Goal: Task Accomplishment & Management: Complete application form

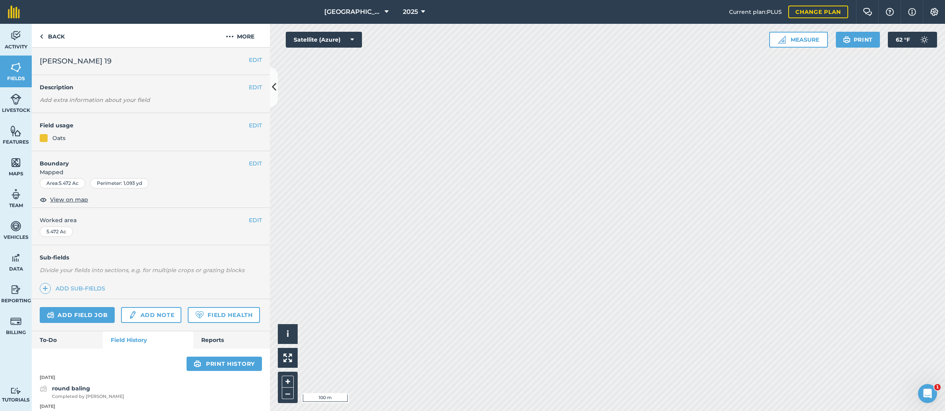
scroll to position [275, 0]
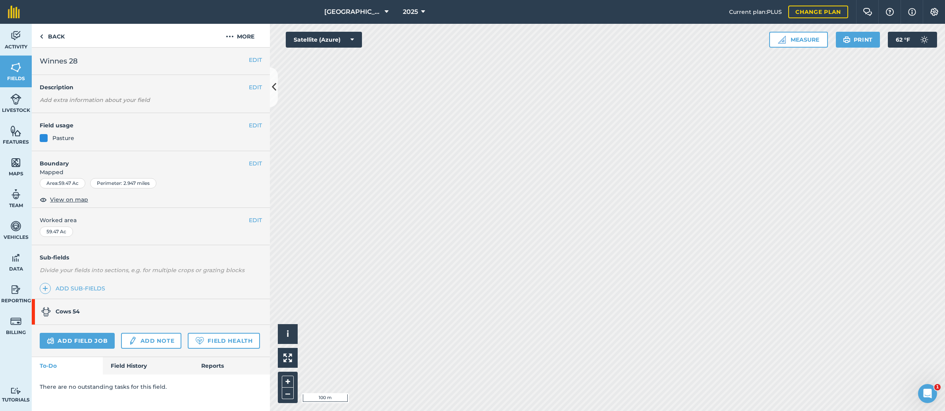
click at [124, 362] on link "Field History" at bounding box center [148, 365] width 90 height 17
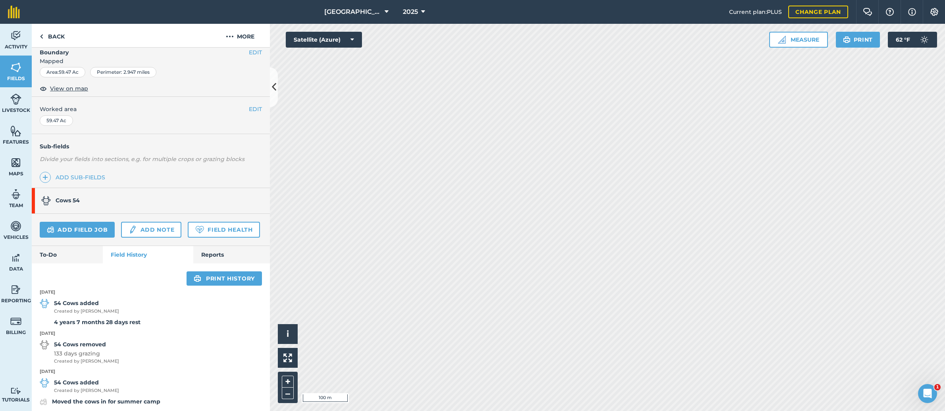
click at [82, 228] on link "Add field job" at bounding box center [77, 230] width 75 height 16
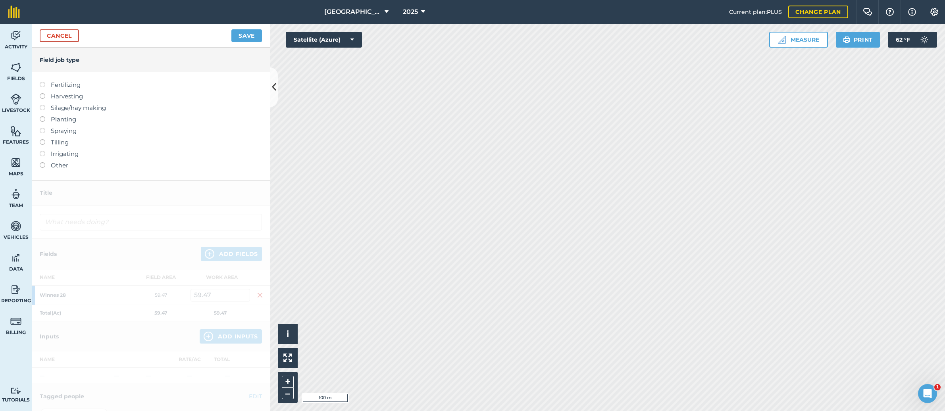
click at [43, 116] on label at bounding box center [45, 116] width 11 height 0
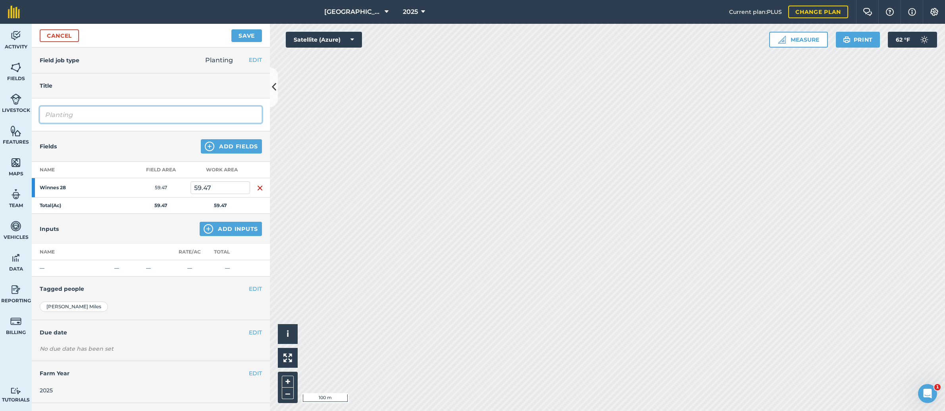
click at [73, 114] on input "Planting" at bounding box center [151, 114] width 222 height 17
type input "P"
type input "Frost seeding red clover"
click at [233, 228] on button "Add Inputs" at bounding box center [231, 229] width 62 height 14
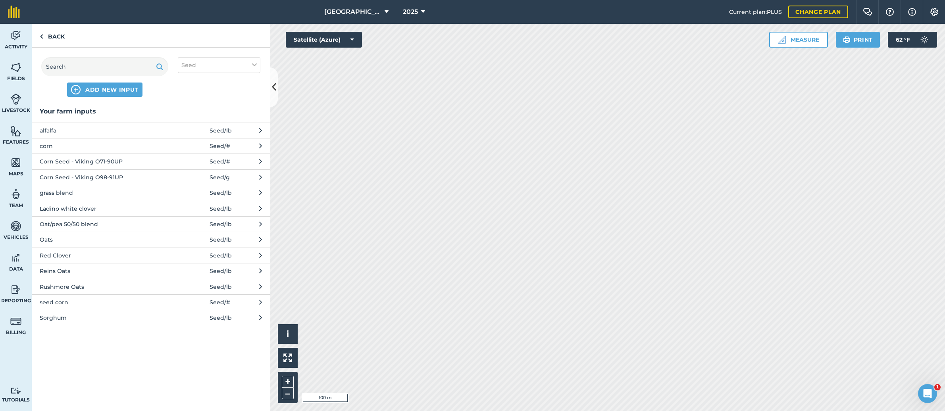
click at [75, 255] on span "Red Clover" at bounding box center [105, 255] width 130 height 9
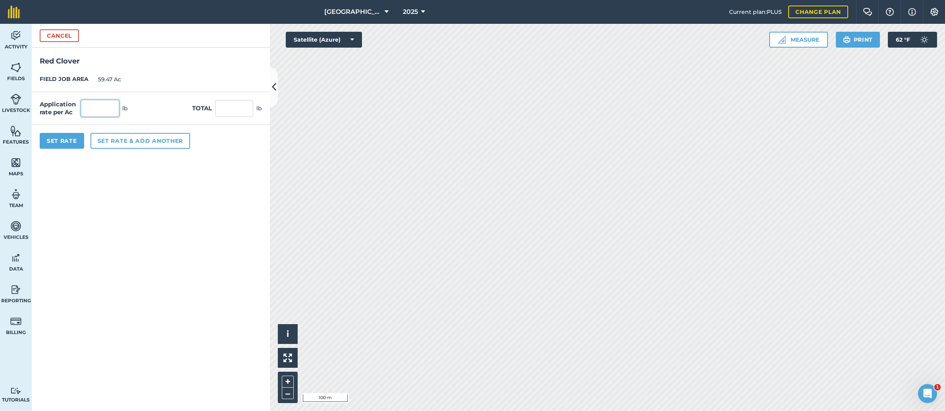
click at [95, 107] on input "text" at bounding box center [100, 108] width 38 height 17
type input "2"
click at [233, 106] on input "118.94" at bounding box center [234, 108] width 38 height 17
drag, startPoint x: 243, startPoint y: 108, endPoint x: 207, endPoint y: 108, distance: 36.1
click at [207, 108] on div "Total 118.94 lb" at bounding box center [227, 108] width 70 height 17
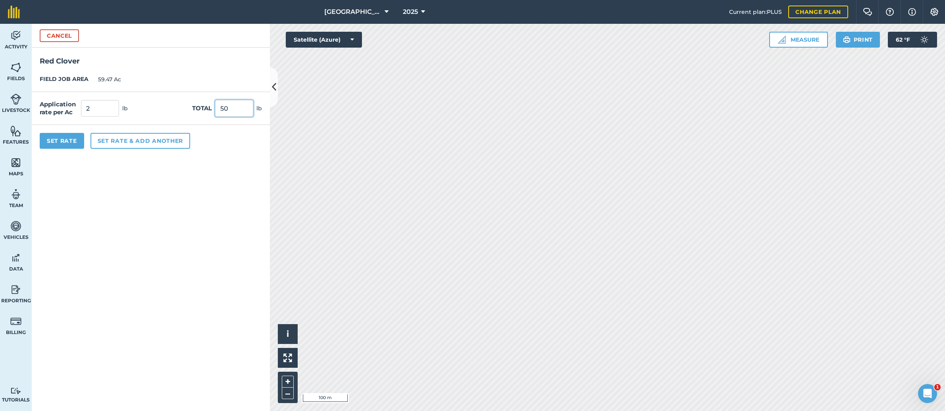
type input "50"
type input "0.841"
click at [78, 139] on button "Set Rate" at bounding box center [62, 141] width 44 height 16
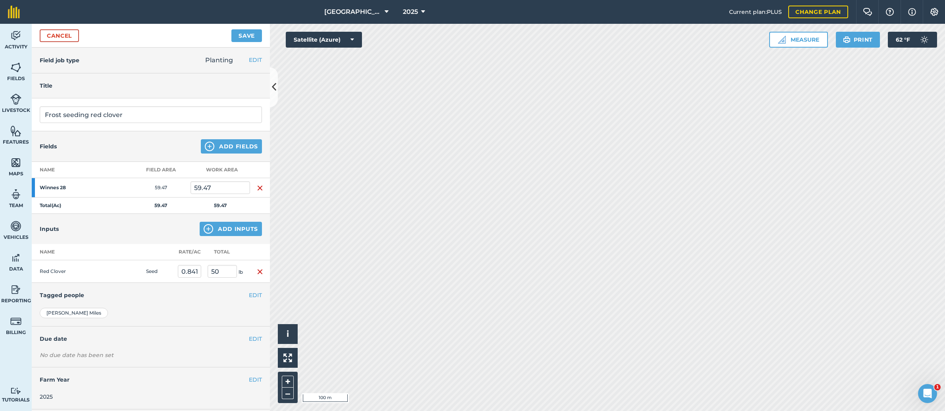
click at [238, 33] on button "Save" at bounding box center [246, 35] width 31 height 13
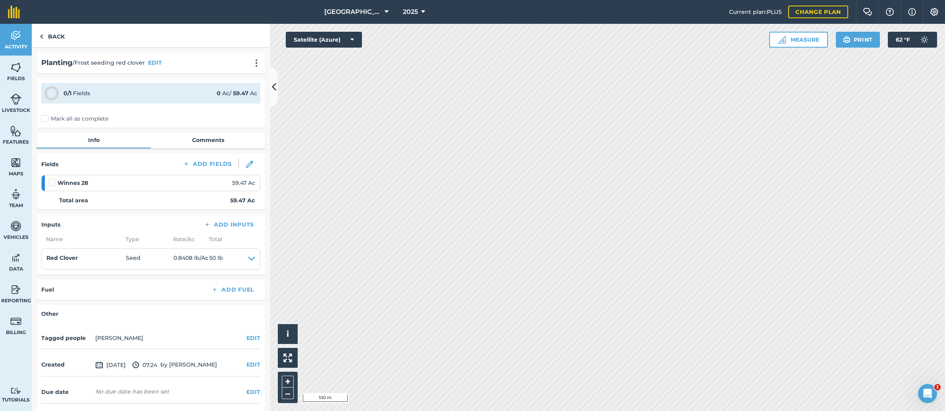
click at [45, 120] on label "Mark all as complete" at bounding box center [74, 119] width 67 height 8
click at [45, 120] on input "Mark all as complete" at bounding box center [43, 117] width 5 height 5
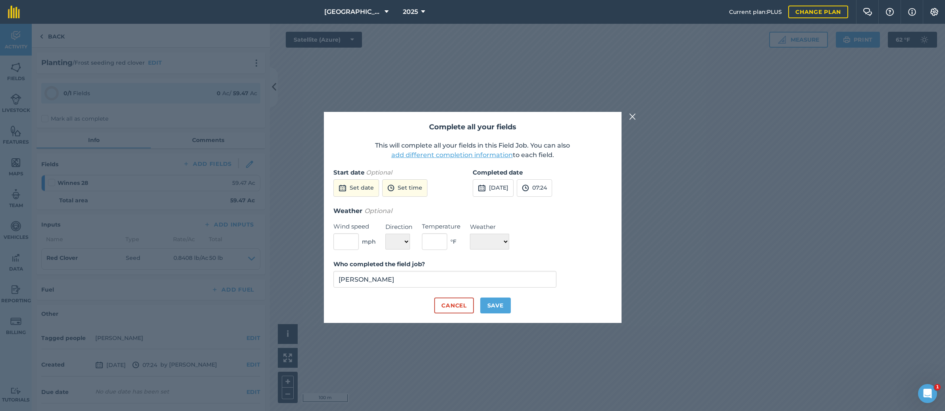
click at [484, 188] on img at bounding box center [482, 188] width 8 height 10
click at [503, 210] on button "‹" at bounding box center [499, 205] width 17 height 17
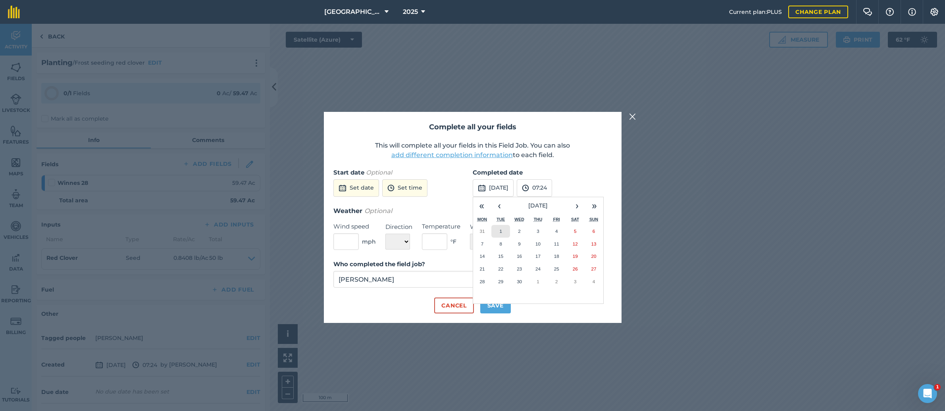
click at [502, 233] on abbr "1" at bounding box center [501, 231] width 2 height 5
click at [501, 303] on button "Save" at bounding box center [495, 306] width 31 height 16
checkbox input "true"
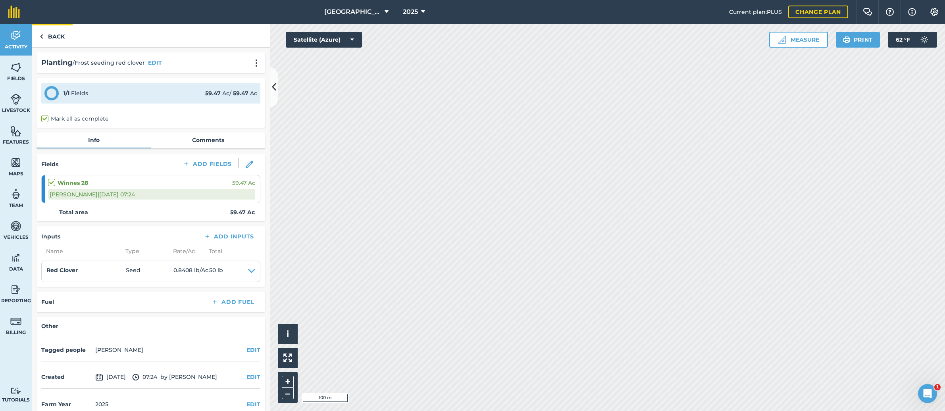
click at [56, 38] on link "Back" at bounding box center [52, 35] width 41 height 23
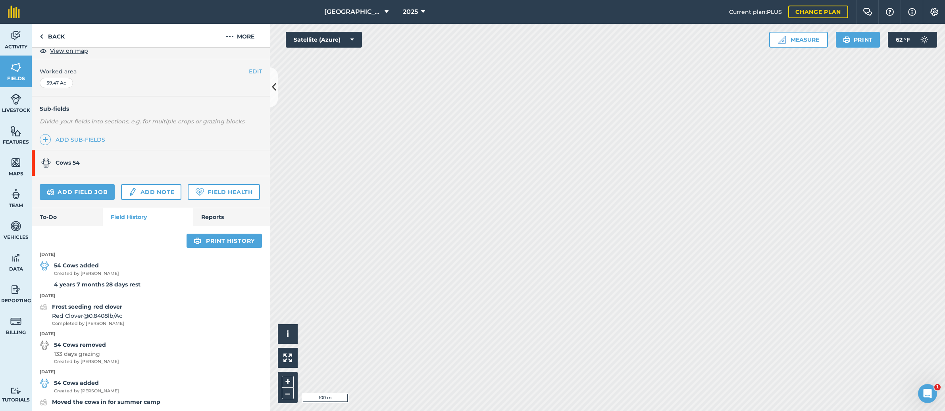
scroll to position [148, 0]
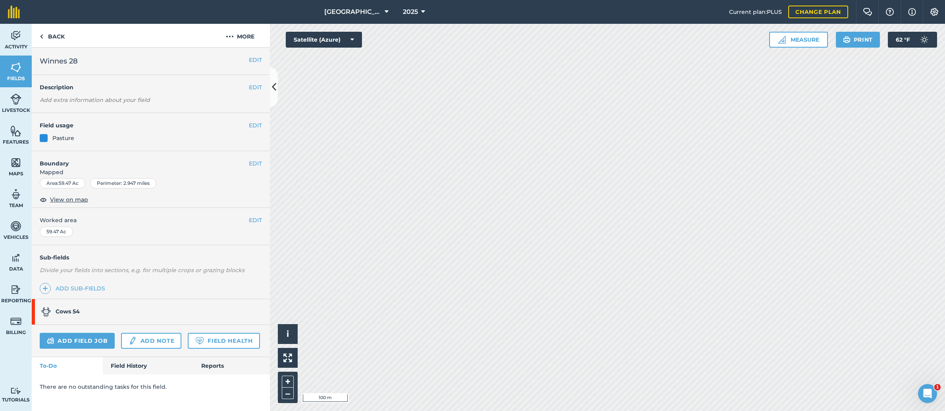
click at [130, 367] on link "Field History" at bounding box center [148, 365] width 90 height 17
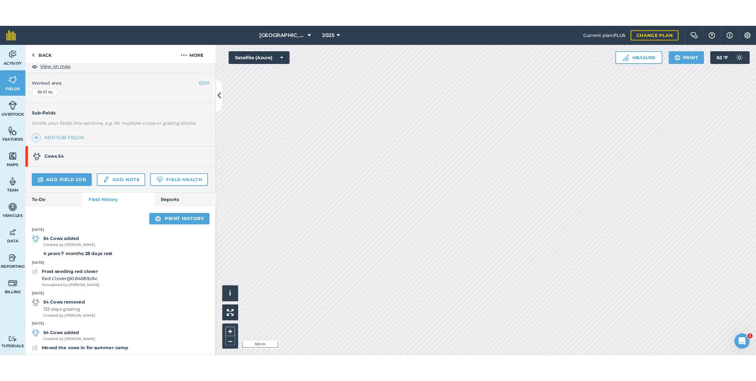
scroll to position [148, 0]
